Goal: Information Seeking & Learning: Check status

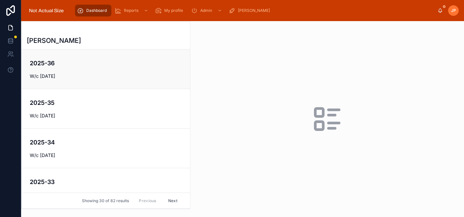
click at [105, 76] on span "W/c [DATE]" at bounding box center [106, 76] width 152 height 7
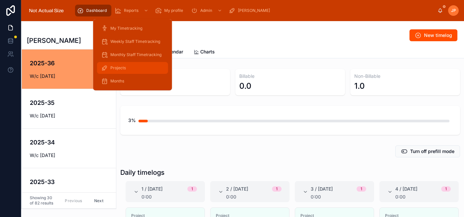
click at [122, 65] on div "Projects" at bounding box center [132, 68] width 63 height 11
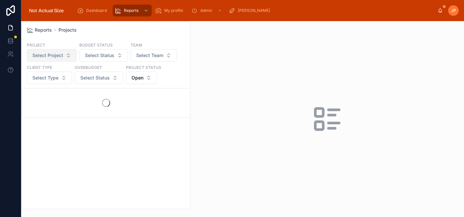
click at [52, 53] on span "Select Project" at bounding box center [47, 55] width 31 height 7
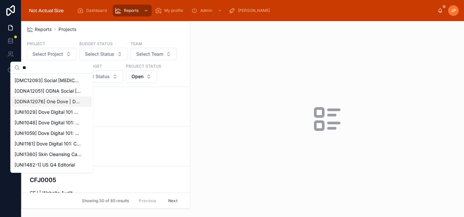
type input "**"
click at [66, 102] on span "[ODNA12076] One Dove | Dove Social | [MEDICAL_DATA] Q4 2025" at bounding box center [48, 101] width 67 height 7
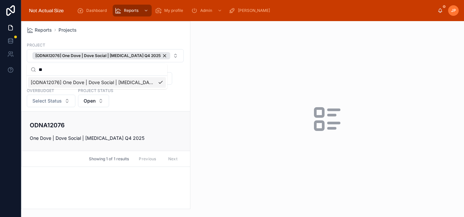
click at [176, 131] on div "ODNA12076 One Dove | Dove Social | [MEDICAL_DATA] Q4 2025" at bounding box center [106, 131] width 152 height 21
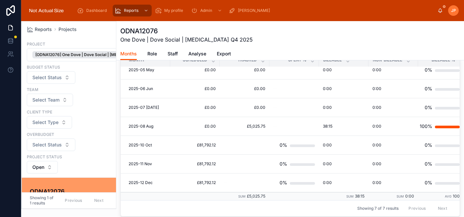
scroll to position [300, 0]
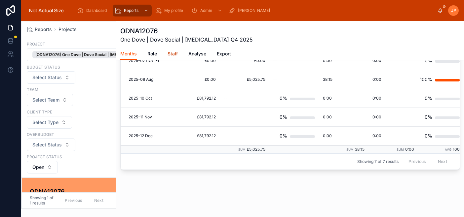
click at [176, 57] on link "Staff" at bounding box center [172, 54] width 10 height 13
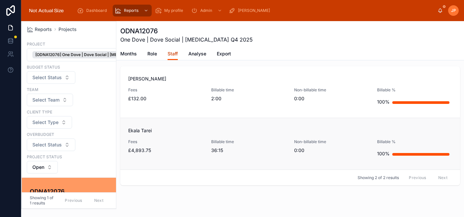
scroll to position [4, 0]
